Goal: Task Accomplishment & Management: Manage account settings

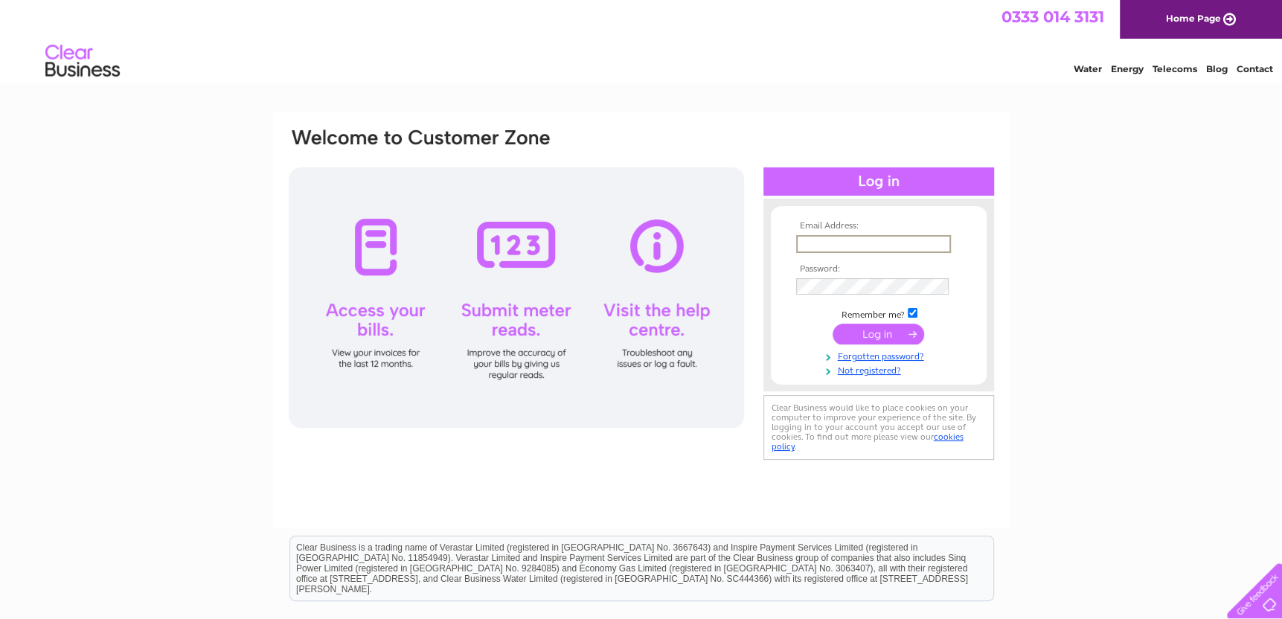
click at [844, 246] on input "text" at bounding box center [873, 244] width 155 height 18
type input "[EMAIL_ADDRESS][DOMAIN_NAME]"
click at [833, 324] on input "submit" at bounding box center [879, 334] width 92 height 21
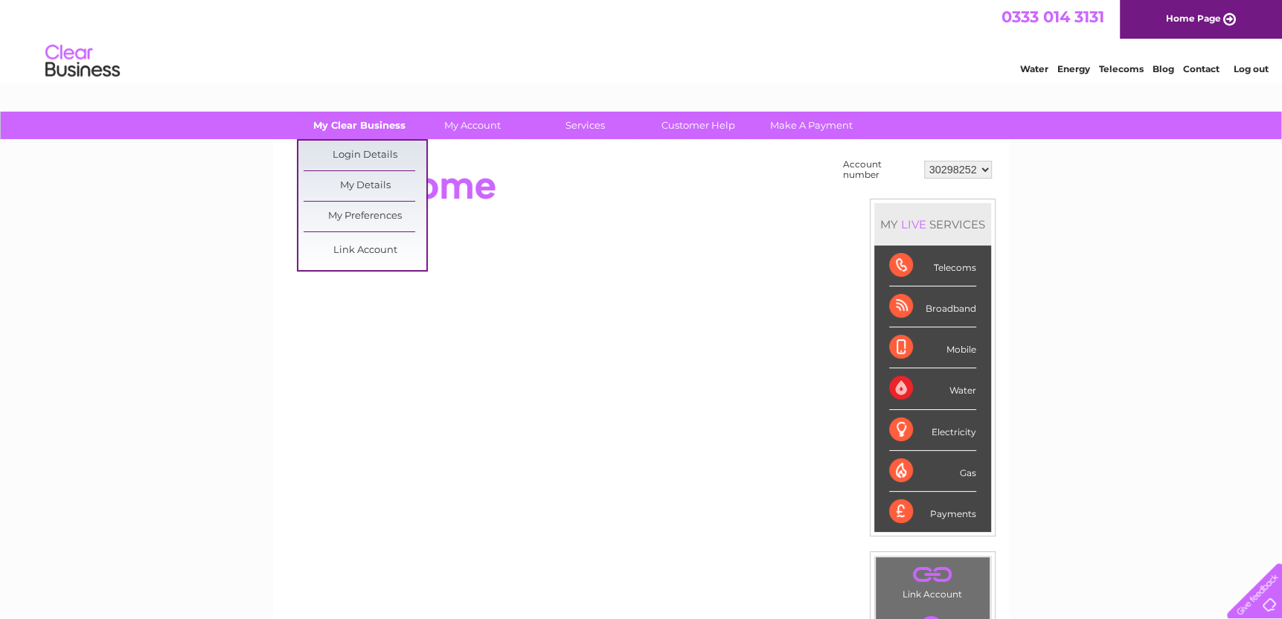
click at [348, 120] on link "My Clear Business" at bounding box center [359, 126] width 123 height 28
click at [357, 183] on link "My Details" at bounding box center [365, 186] width 123 height 30
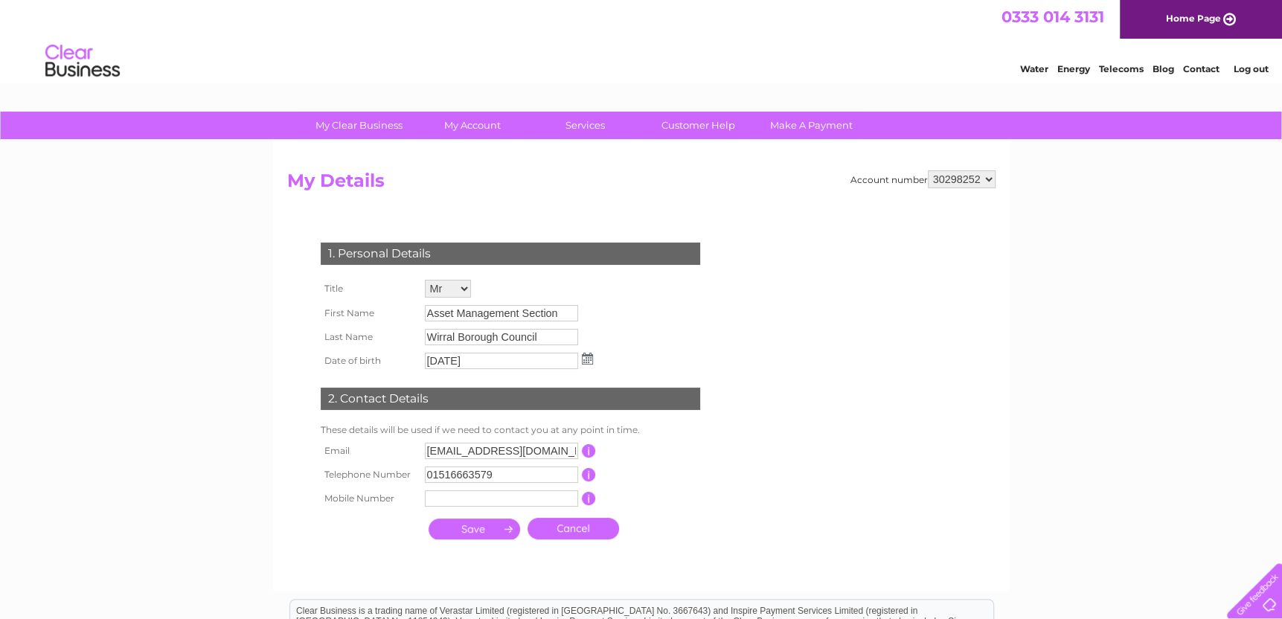
click at [201, 220] on div "My Clear Business Login Details My Details My Preferences Link Account My Accou…" at bounding box center [641, 479] width 1282 height 734
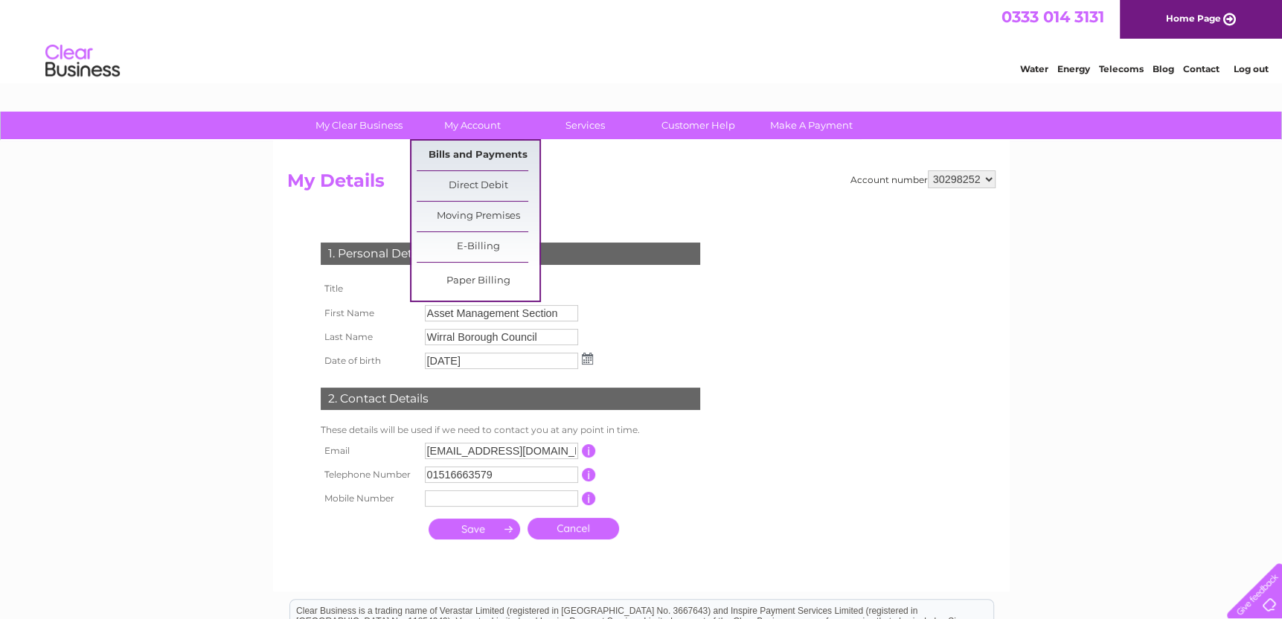
click at [483, 164] on link "Bills and Payments" at bounding box center [478, 156] width 123 height 30
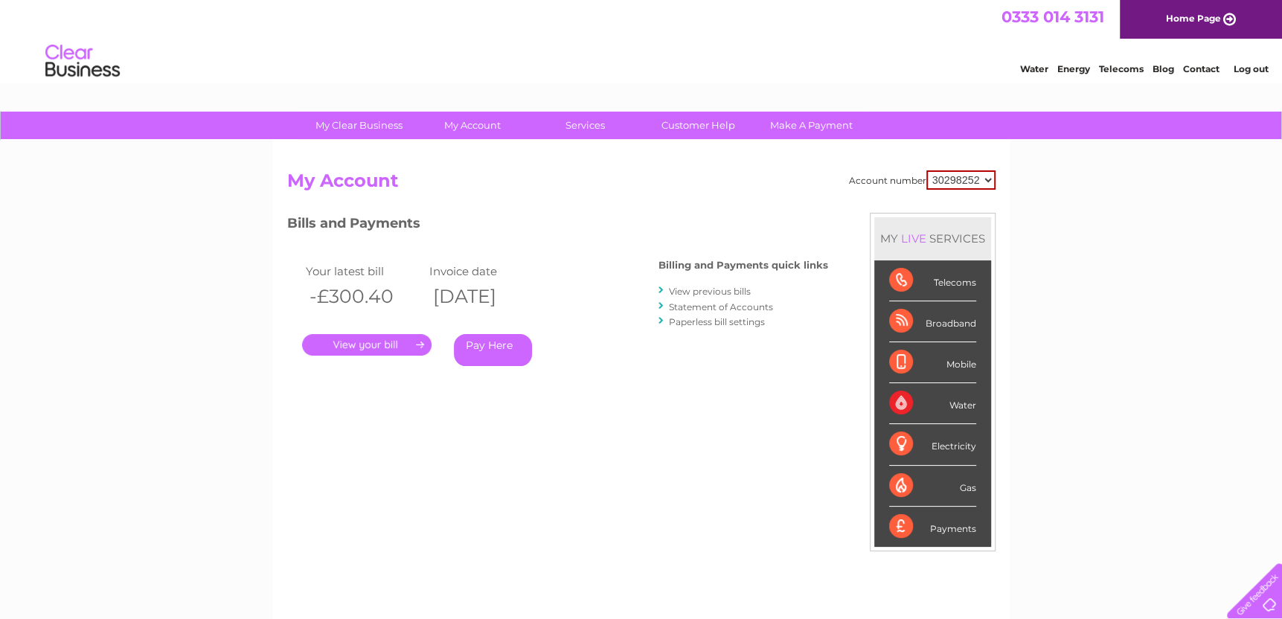
click at [412, 345] on link "." at bounding box center [366, 345] width 129 height 22
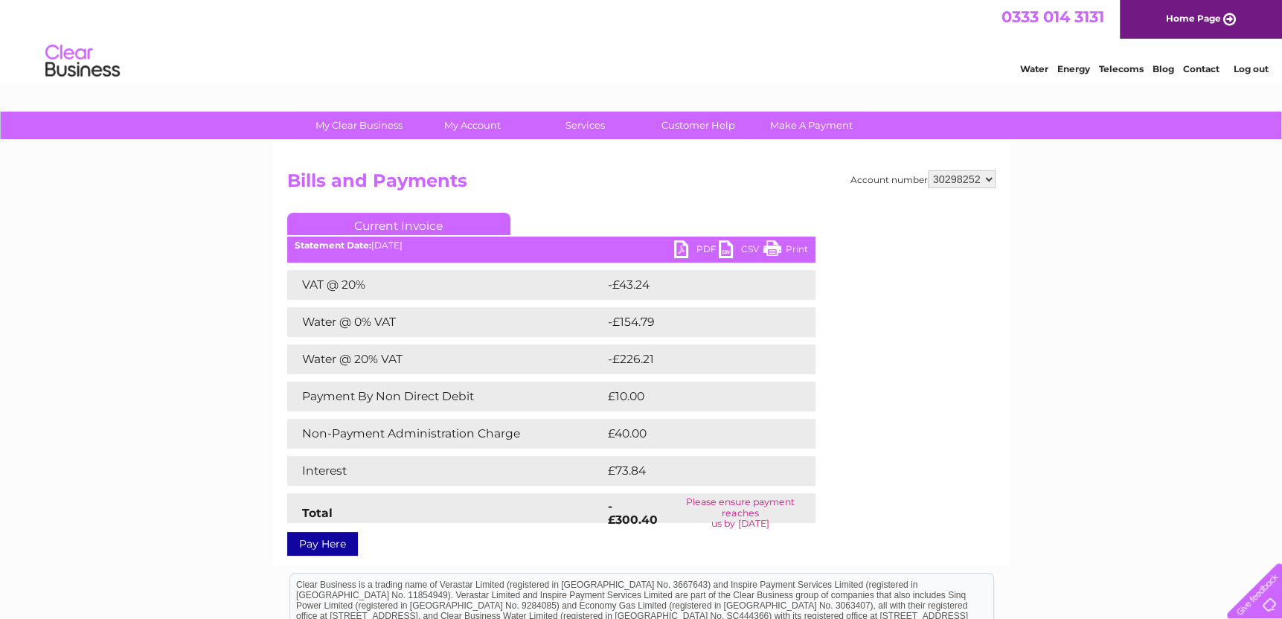
click at [682, 249] on link "PDF" at bounding box center [696, 251] width 45 height 22
click at [700, 248] on link "PDF" at bounding box center [696, 251] width 45 height 22
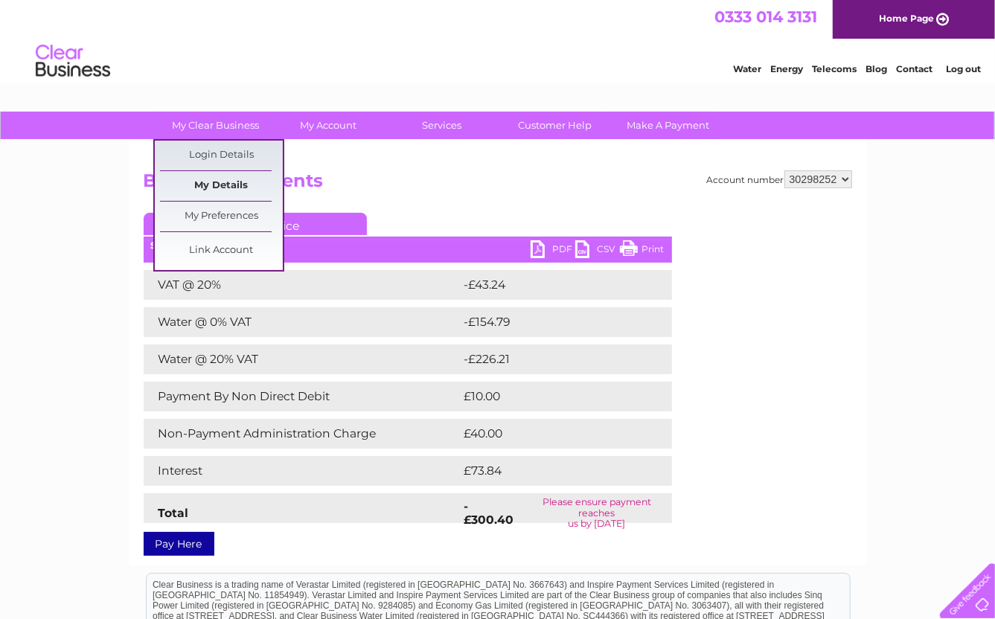
click at [214, 180] on link "My Details" at bounding box center [221, 186] width 123 height 30
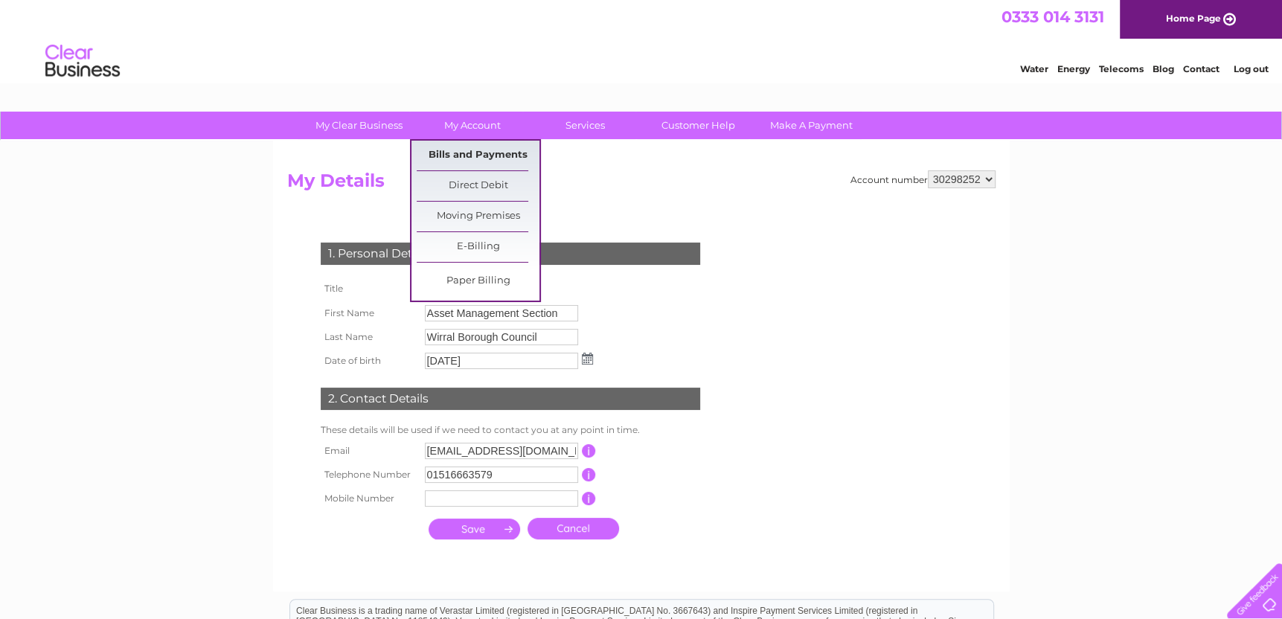
click at [476, 159] on link "Bills and Payments" at bounding box center [478, 156] width 123 height 30
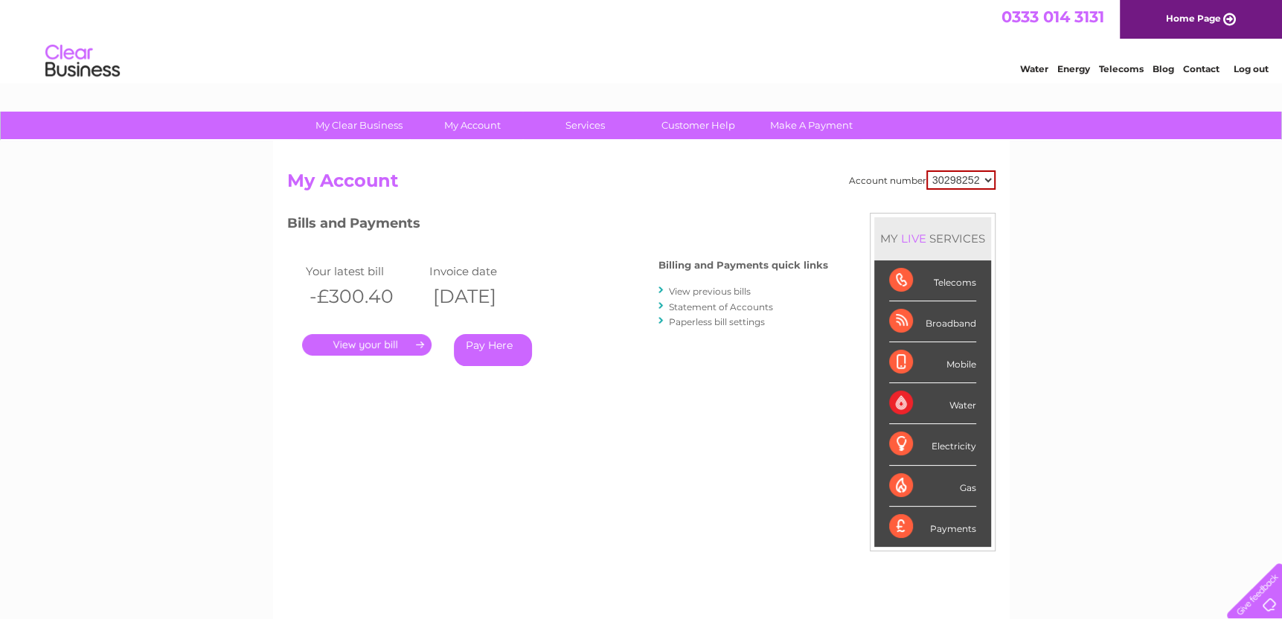
click at [695, 290] on link "View previous bills" at bounding box center [710, 291] width 82 height 11
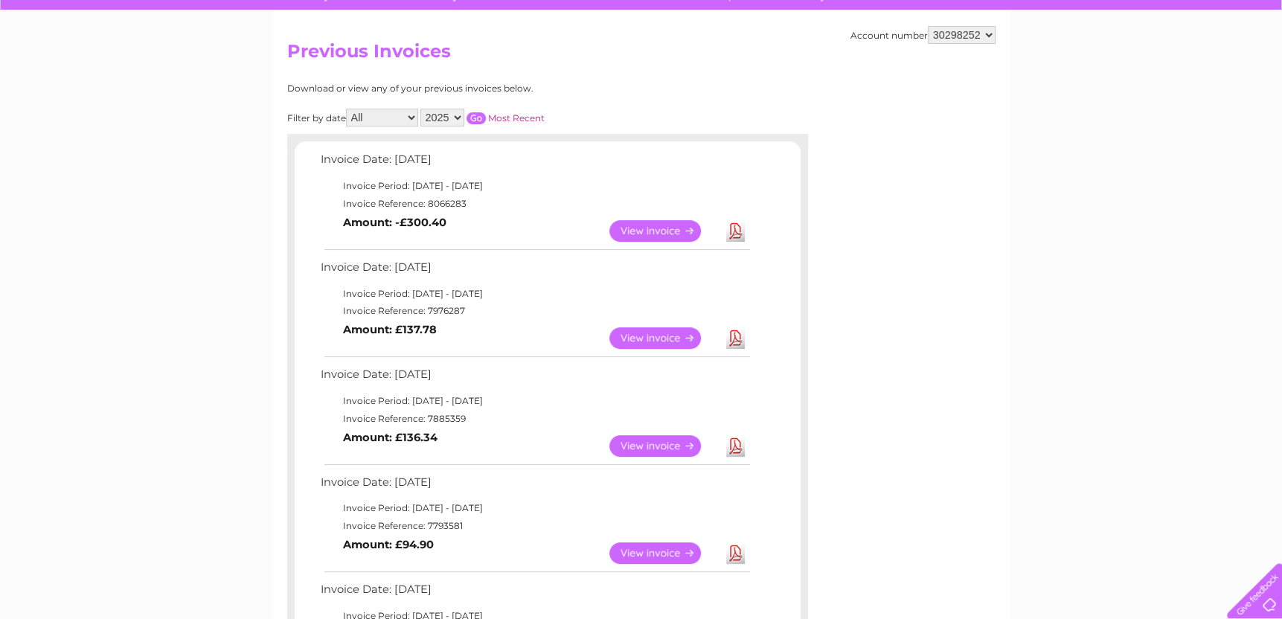
scroll to position [149, 0]
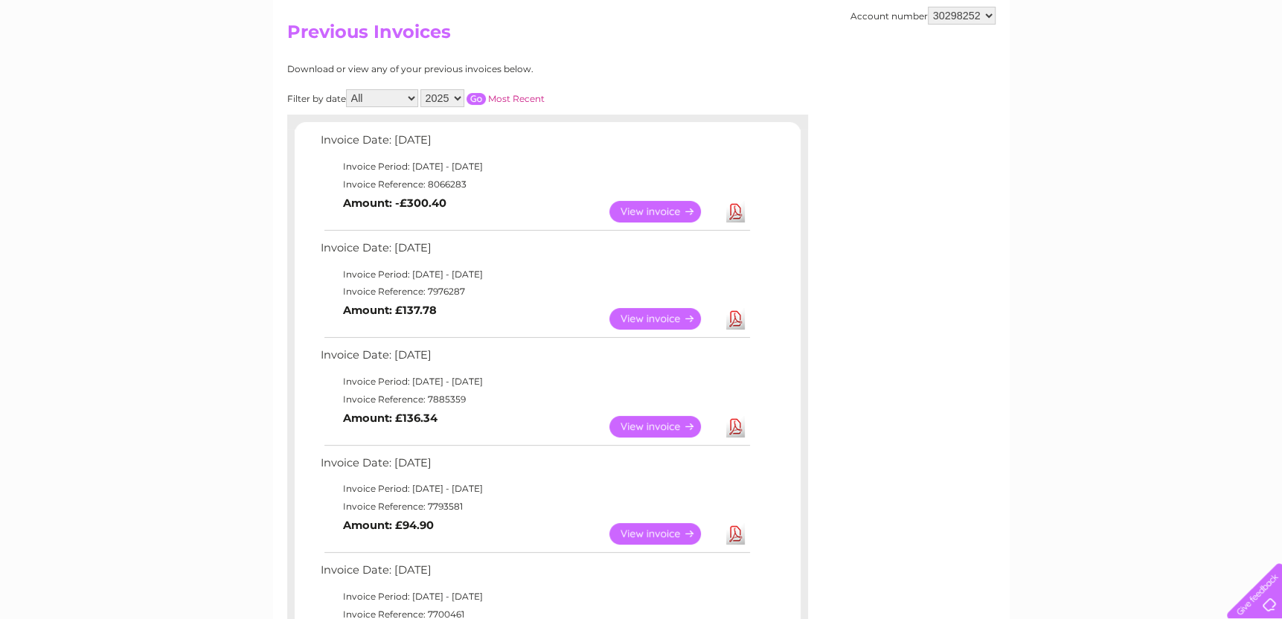
click at [676, 321] on link "View" at bounding box center [663, 319] width 109 height 22
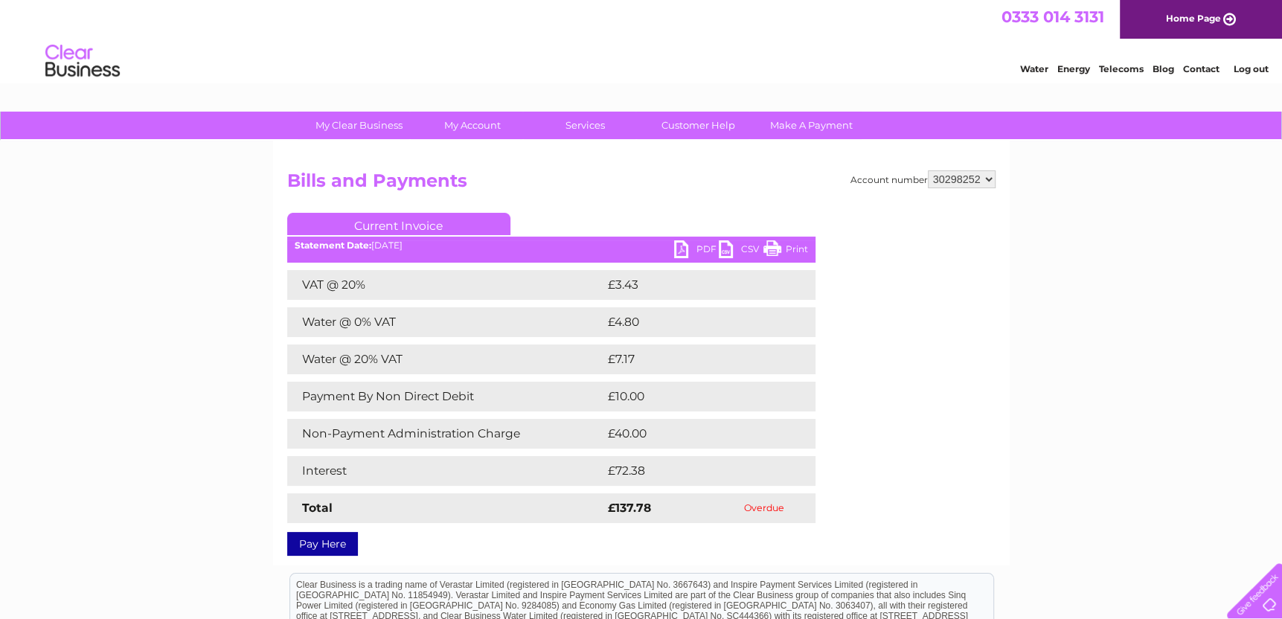
click at [711, 247] on link "PDF" at bounding box center [696, 251] width 45 height 22
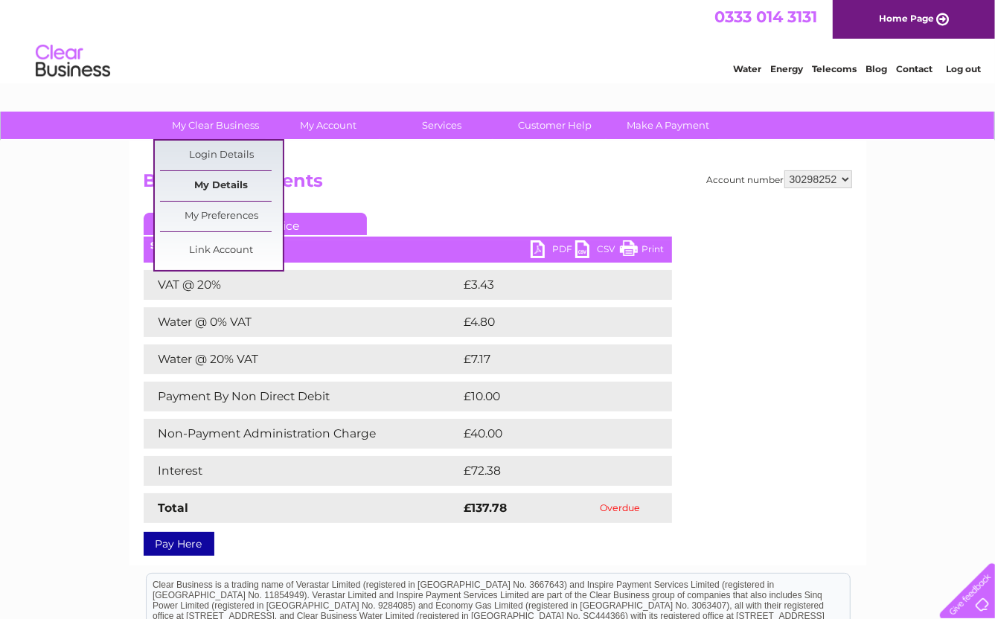
click at [218, 181] on link "My Details" at bounding box center [221, 186] width 123 height 30
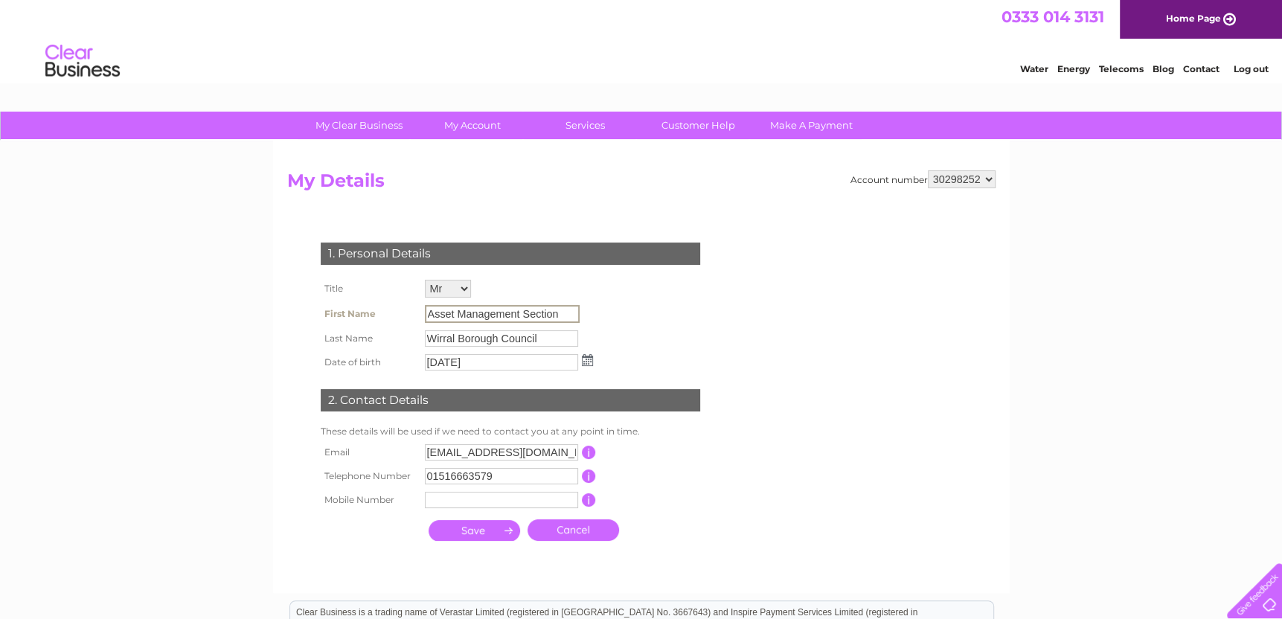
click at [568, 307] on input "Asset Management Section" at bounding box center [502, 314] width 155 height 18
drag, startPoint x: 565, startPoint y: 310, endPoint x: 400, endPoint y: 312, distance: 164.4
click at [400, 312] on tr "First Name Asset Management Section" at bounding box center [457, 313] width 280 height 25
click at [567, 314] on input "Asset Management Section" at bounding box center [502, 314] width 155 height 18
click at [557, 312] on input "Asset Management Section" at bounding box center [502, 314] width 155 height 18
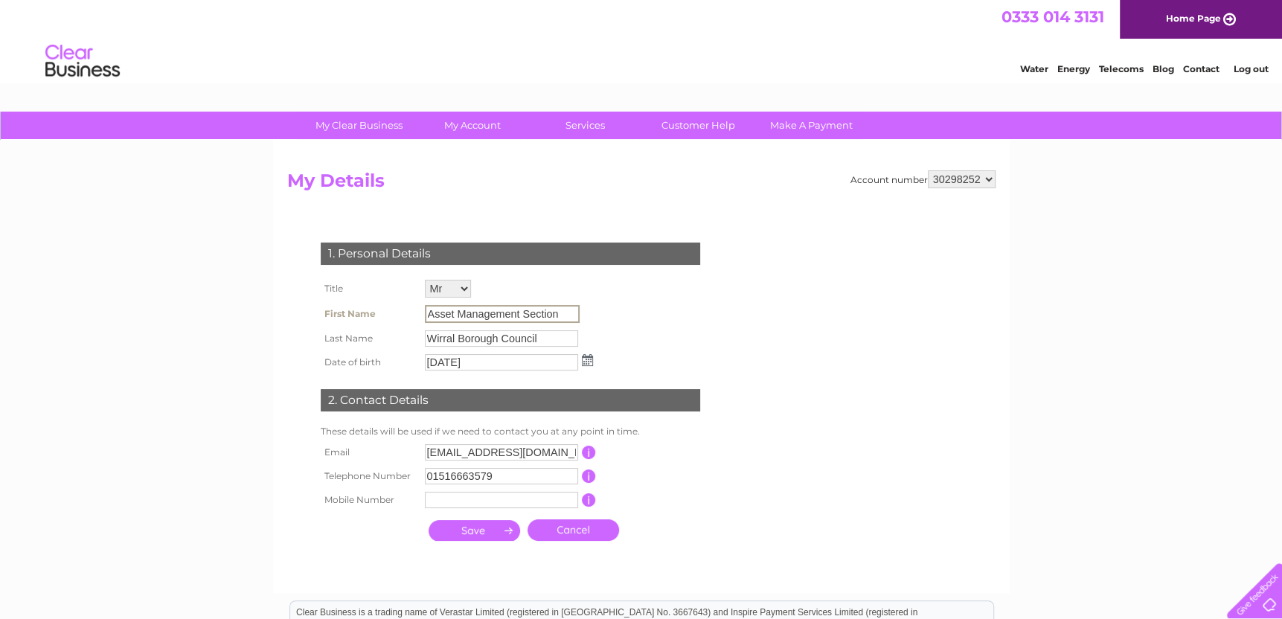
click at [561, 311] on input "Asset Management Section" at bounding box center [502, 314] width 155 height 18
click at [562, 310] on input "Asset Management Section" at bounding box center [502, 314] width 155 height 18
click at [994, 19] on span "0333 014 3131" at bounding box center [1052, 16] width 103 height 19
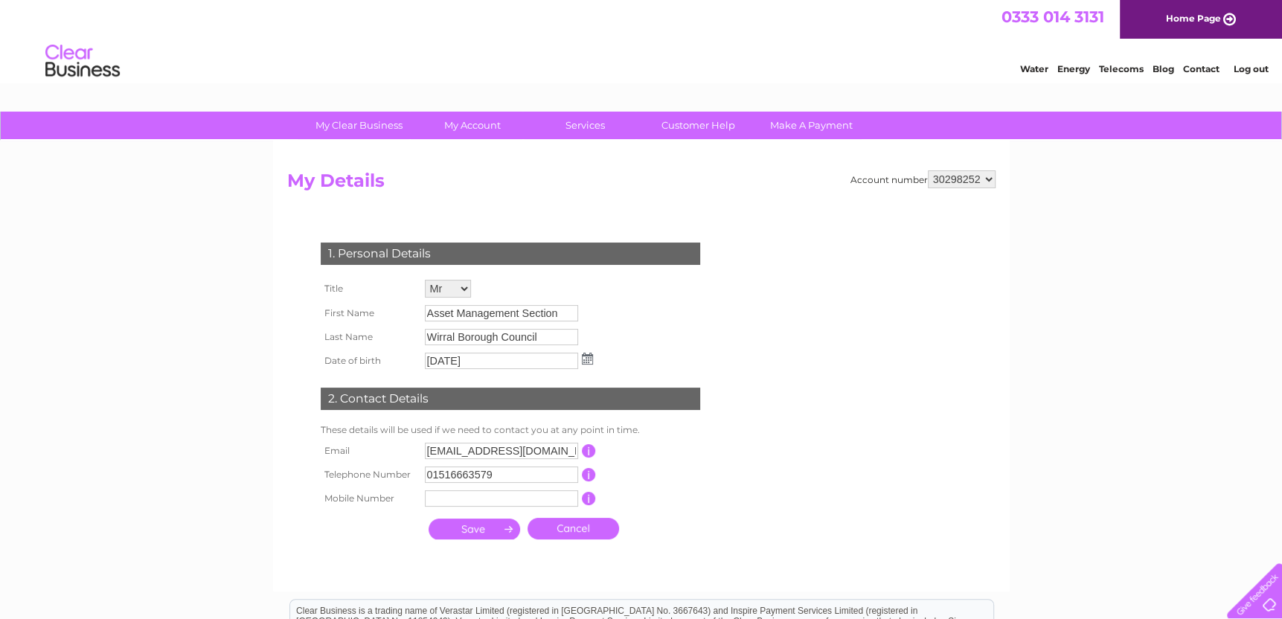
click at [518, 323] on td "Asset Management Section" at bounding box center [509, 313] width 176 height 24
click at [210, 237] on div "My Clear Business Login Details My Details My Preferences Link Account My Accou…" at bounding box center [641, 479] width 1282 height 734
